Goal: Navigation & Orientation: Find specific page/section

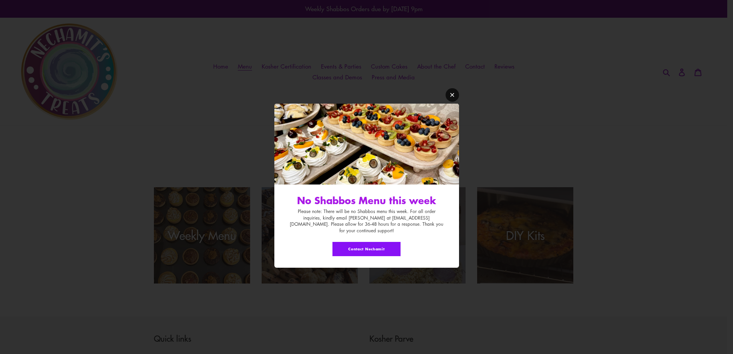
click at [452, 97] on icon "Modal window" at bounding box center [452, 95] width 6 height 6
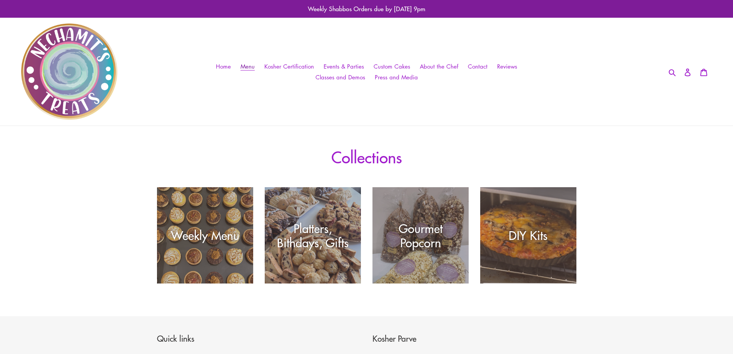
click at [250, 65] on span "Menu" at bounding box center [247, 66] width 14 height 8
click at [227, 65] on span "Home" at bounding box center [223, 66] width 15 height 8
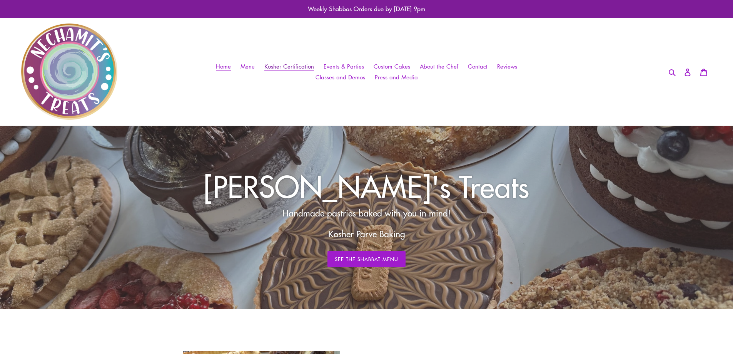
click at [274, 64] on span "Kosher Certification" at bounding box center [289, 66] width 50 height 8
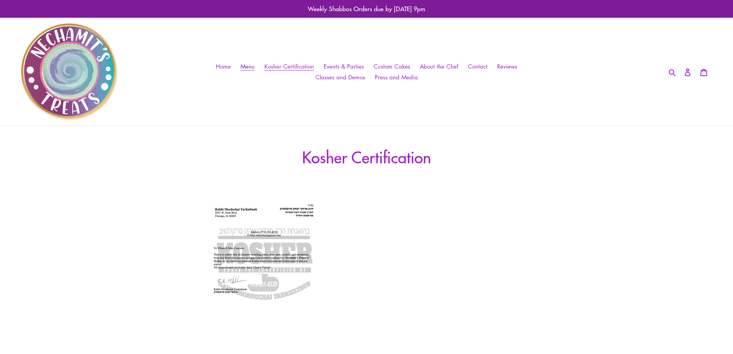
click at [255, 66] on span "Menu" at bounding box center [247, 66] width 14 height 8
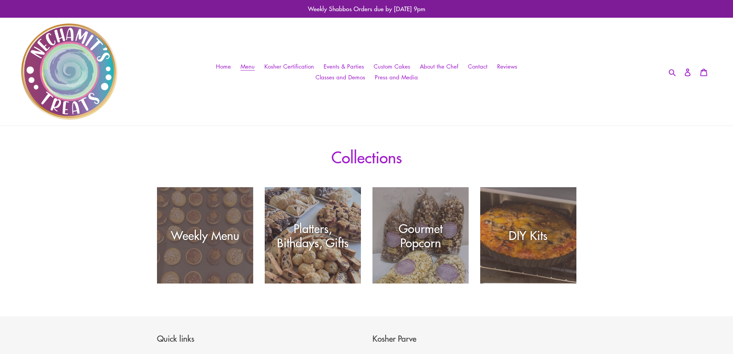
click at [188, 283] on div "Weekly Menu" at bounding box center [205, 283] width 96 height 0
